Goal: Check status

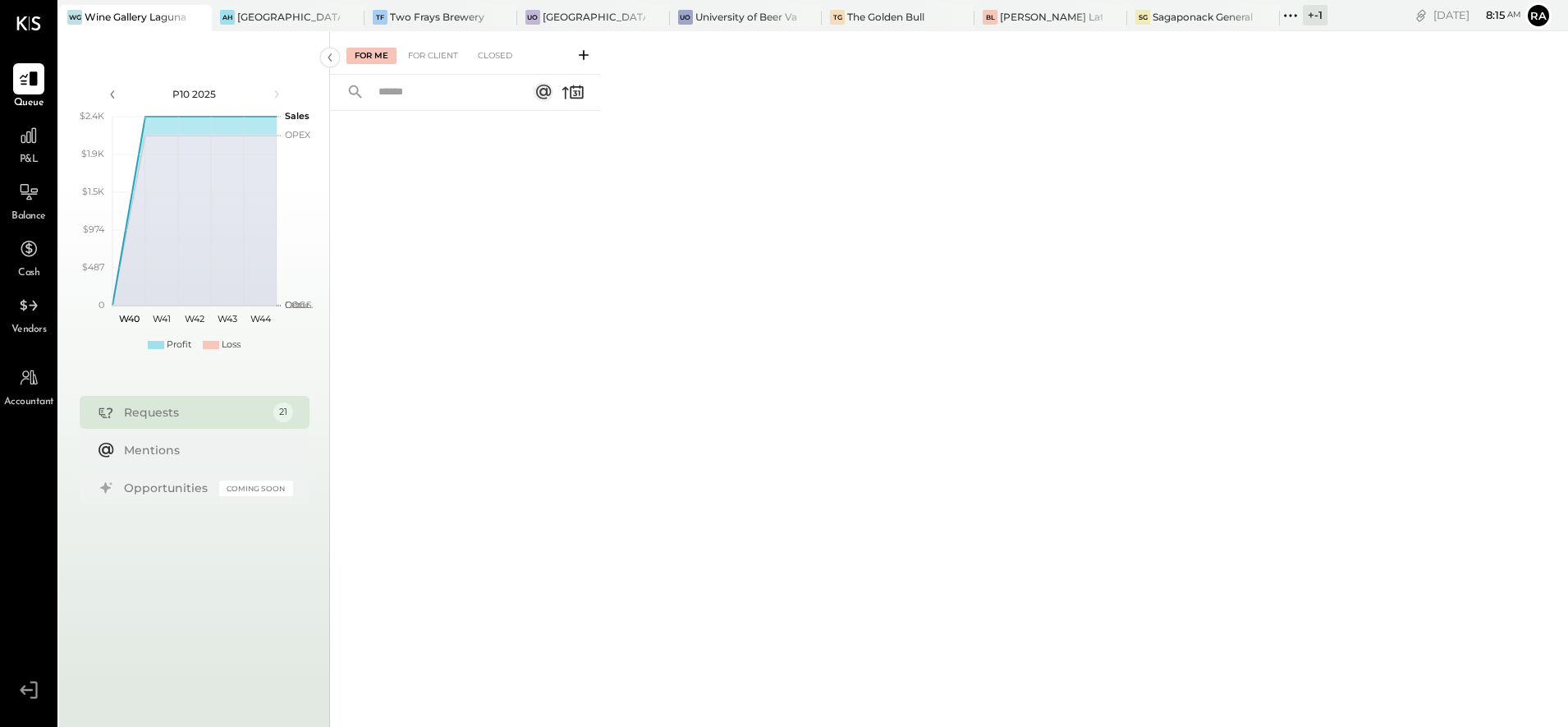
drag, startPoint x: 447, startPoint y: 192, endPoint x: 395, endPoint y: 165, distance: 58.6
click at [447, 192] on div at bounding box center [465, 397] width 271 height 573
